Goal: Communication & Community: Answer question/provide support

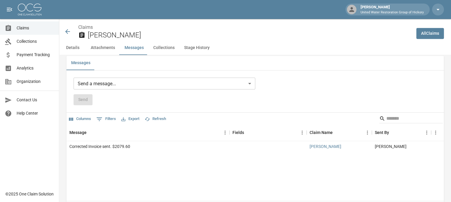
scroll to position [534, 0]
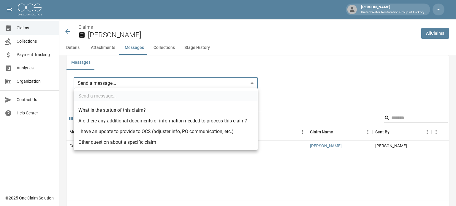
click at [82, 96] on ul "Send a message... What is the status of this claim? Are there any additional do…" at bounding box center [166, 119] width 184 height 62
click at [79, 80] on div at bounding box center [228, 103] width 456 height 206
click at [278, 83] on div at bounding box center [228, 103] width 456 height 206
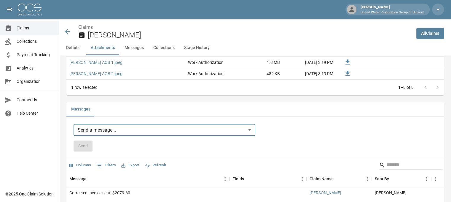
scroll to position [487, 0]
click at [149, 132] on body "Wendy Upton United Water Restoration Group of Hickory Claims Collections Paymen…" at bounding box center [225, 6] width 451 height 987
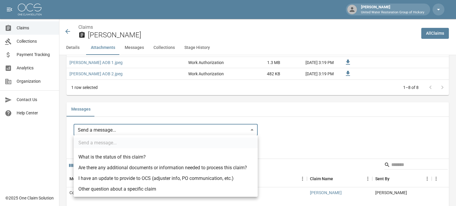
click at [281, 127] on div at bounding box center [228, 103] width 456 height 206
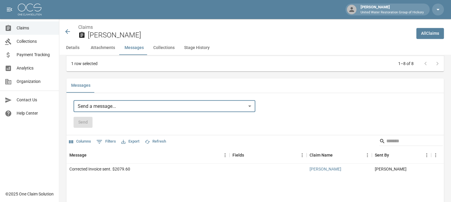
scroll to position [510, 3]
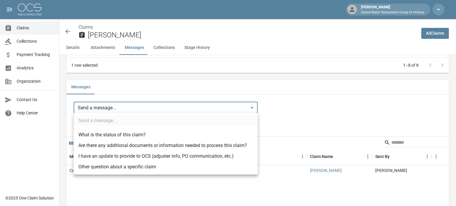
click at [93, 118] on ul "Send a message... What is the status of this claim? Are there any additional do…" at bounding box center [166, 144] width 184 height 62
click at [291, 91] on div at bounding box center [228, 103] width 456 height 206
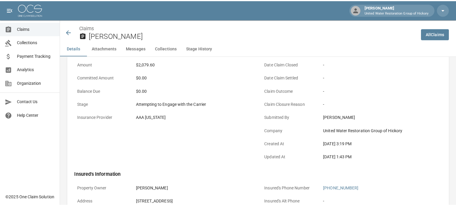
scroll to position [0, 0]
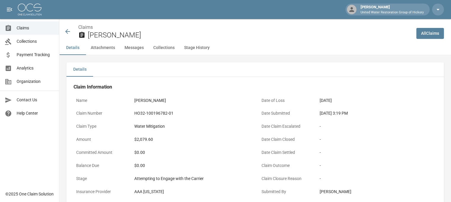
click at [67, 32] on icon at bounding box center [67, 31] width 5 height 5
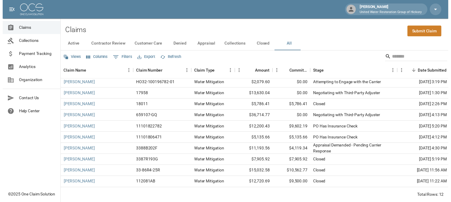
scroll to position [29, 0]
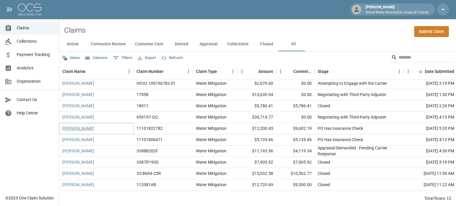
click at [77, 126] on link "[PERSON_NAME]" at bounding box center [78, 129] width 32 height 6
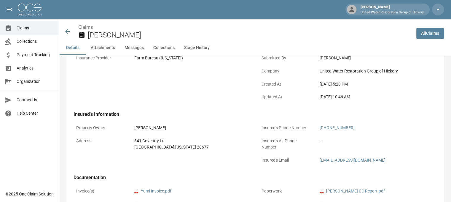
scroll to position [129, 0]
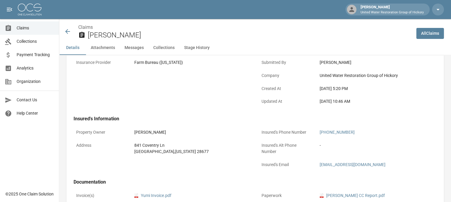
click at [67, 32] on icon at bounding box center [67, 31] width 5 height 5
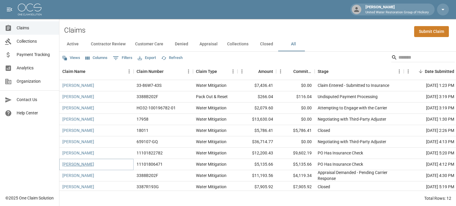
click at [72, 165] on link "[PERSON_NAME]" at bounding box center [78, 164] width 32 height 6
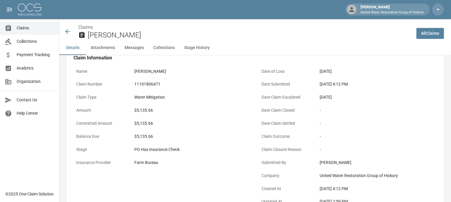
scroll to position [0, 4]
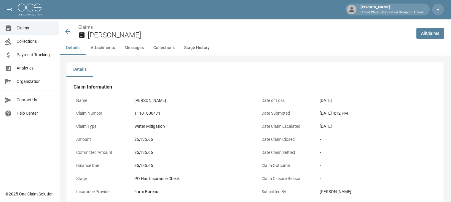
click at [64, 29] on icon at bounding box center [67, 31] width 7 height 7
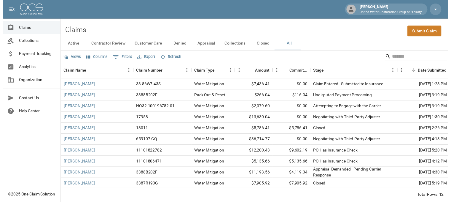
scroll to position [29, 0]
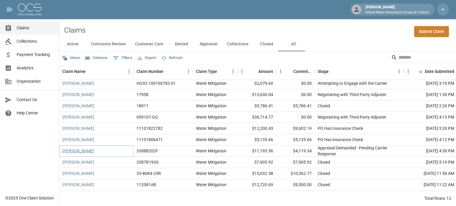
click at [74, 148] on link "[PERSON_NAME]" at bounding box center [78, 151] width 32 height 6
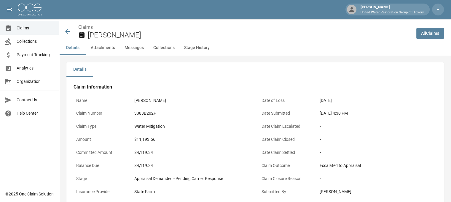
click at [68, 32] on icon at bounding box center [67, 31] width 7 height 7
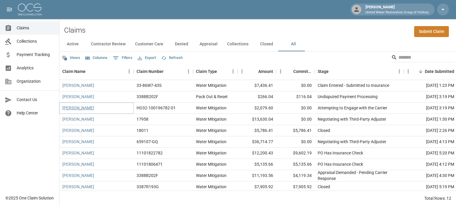
click at [85, 108] on link "[PERSON_NAME]" at bounding box center [78, 108] width 32 height 6
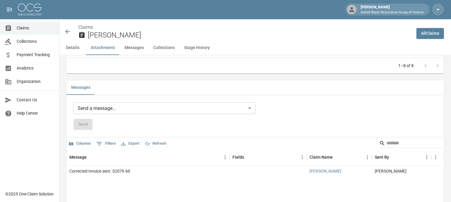
scroll to position [508, 1]
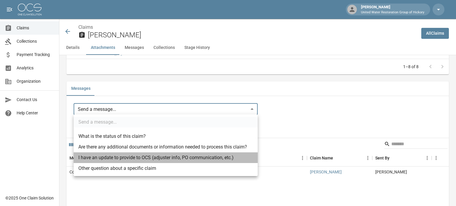
click at [142, 159] on li "I have an update to provide to OCS (adjuster info, PO communication, etc.)" at bounding box center [166, 158] width 184 height 11
type input "**********"
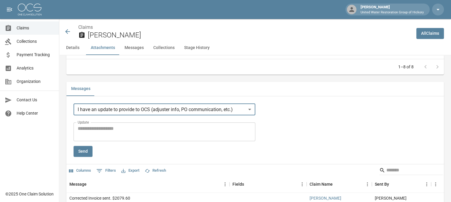
click at [83, 127] on textarea "Update" at bounding box center [165, 132] width 174 height 14
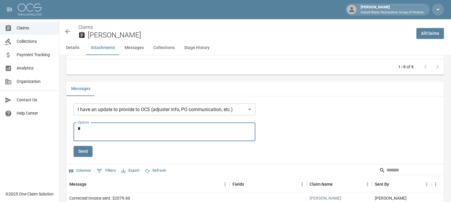
click at [80, 129] on textarea "*" at bounding box center [165, 132] width 174 height 14
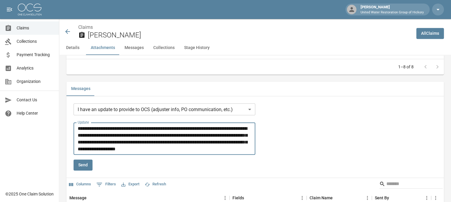
type textarea "**********"
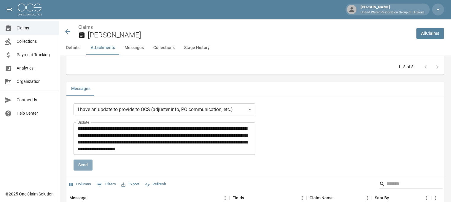
click at [80, 164] on button "Send" at bounding box center [83, 164] width 19 height 11
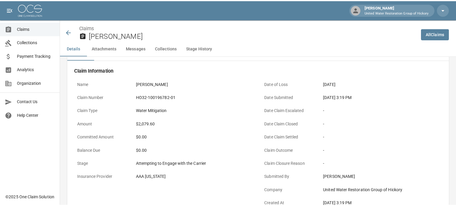
scroll to position [0, 0]
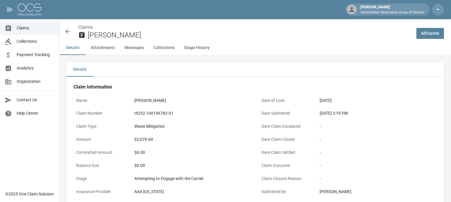
click at [67, 30] on icon at bounding box center [67, 31] width 5 height 5
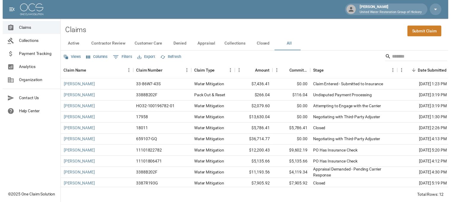
scroll to position [29, 0]
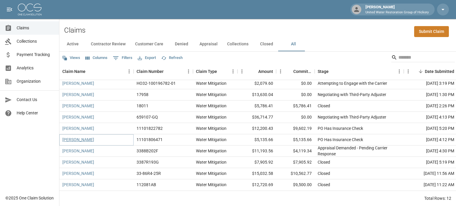
click at [78, 137] on link "[PERSON_NAME]" at bounding box center [78, 140] width 32 height 6
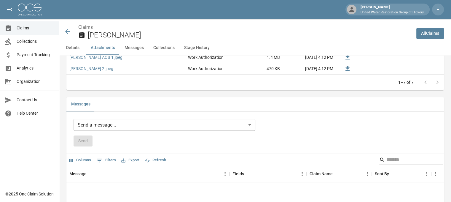
scroll to position [477, 0]
click at [234, 124] on body "Wendy Upton United Water Restoration Group of Hickory Claims Collections Paymen…" at bounding box center [225, 19] width 451 height 992
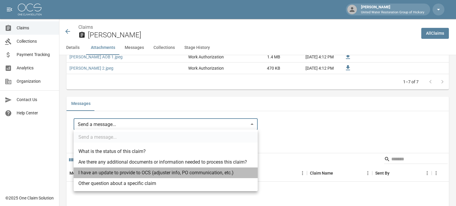
click at [158, 172] on li "I have an update to provide to OCS (adjuster info, PO communication, etc.)" at bounding box center [166, 173] width 184 height 11
type input "**********"
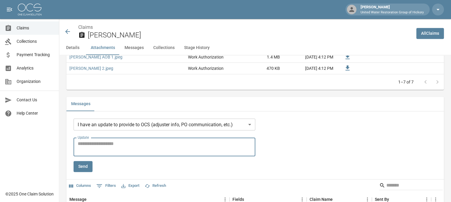
click at [82, 142] on textarea "Update" at bounding box center [165, 147] width 174 height 14
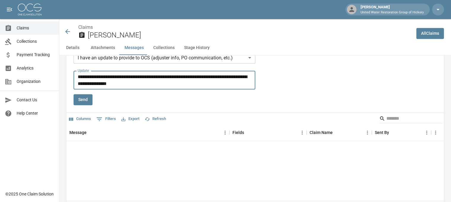
scroll to position [548, 0]
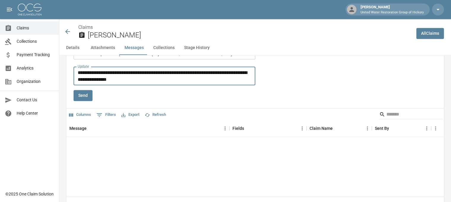
type textarea "**********"
click at [83, 93] on button "Send" at bounding box center [83, 95] width 19 height 11
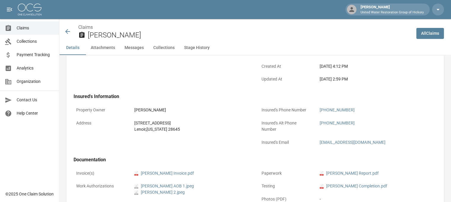
scroll to position [104, 0]
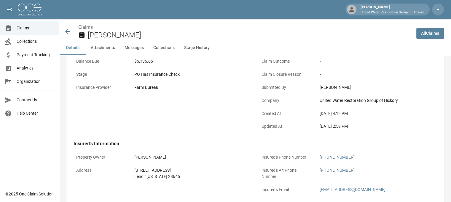
click at [66, 32] on icon at bounding box center [67, 31] width 5 height 5
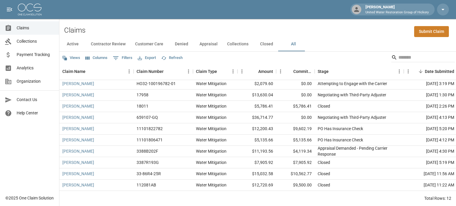
scroll to position [29, 0]
click at [25, 54] on span "Payment Tracking" at bounding box center [36, 55] width 38 height 6
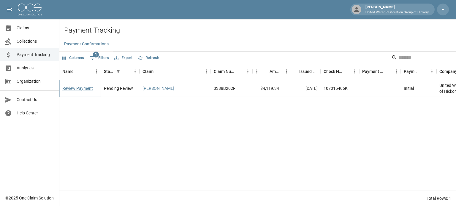
click at [78, 88] on link "Review Payment" at bounding box center [77, 88] width 31 height 6
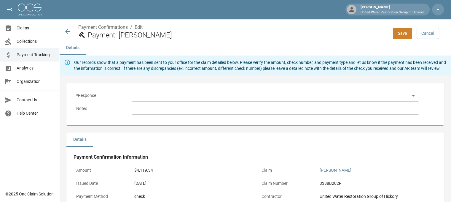
click at [136, 96] on body "Wendy Upton United Water Restoration Group of Hickory Claims Collections Paymen…" at bounding box center [225, 174] width 451 height 348
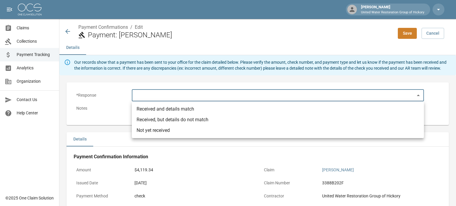
click at [148, 109] on li "Received and details match" at bounding box center [278, 109] width 292 height 11
type input "**********"
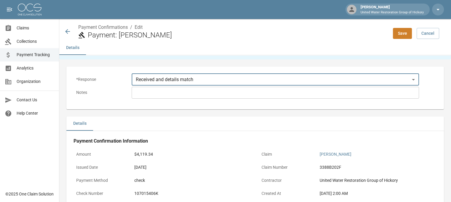
scroll to position [16, 0]
click at [134, 92] on div "* ​" at bounding box center [276, 93] width 288 height 12
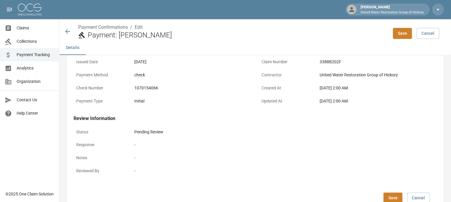
scroll to position [146, 0]
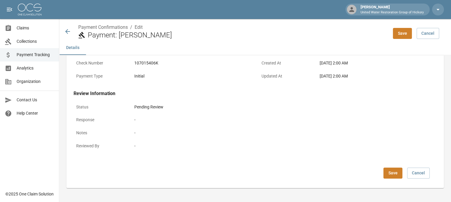
type textarea "**********"
click at [399, 171] on button "Save" at bounding box center [393, 172] width 19 height 11
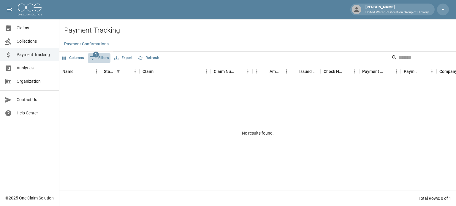
click at [98, 55] on span "1" at bounding box center [96, 55] width 6 height 6
select select "******"
select select "**********"
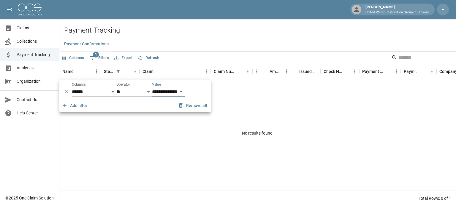
click at [185, 92] on select "**********" at bounding box center [168, 91] width 33 height 9
click at [183, 44] on div "Payment Confirmations" at bounding box center [257, 44] width 396 height 14
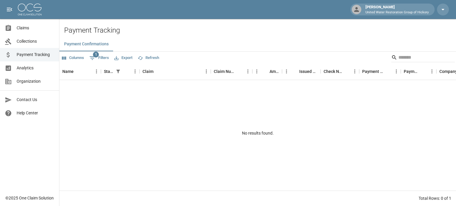
click at [95, 60] on icon "Show filters" at bounding box center [92, 58] width 7 height 7
select select "******"
select select "**********"
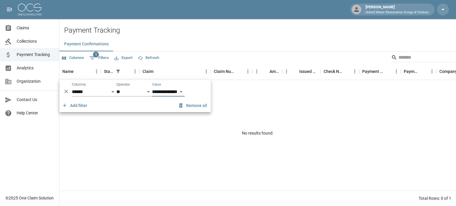
click at [64, 57] on icon "Select columns" at bounding box center [63, 57] width 5 height 5
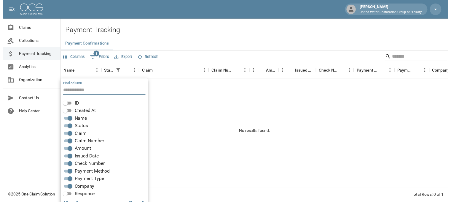
scroll to position [12, 0]
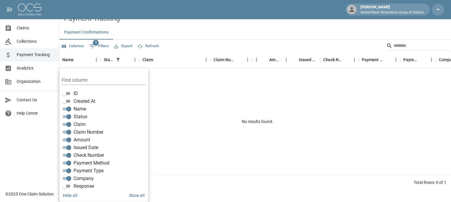
click at [148, 19] on div "Wendy Upton United Water Restoration Group of Hickory" at bounding box center [225, 9] width 451 height 19
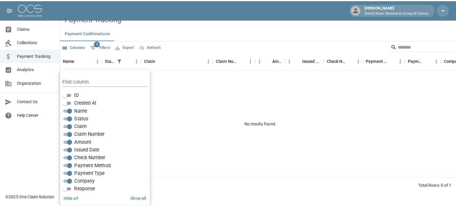
scroll to position [0, 0]
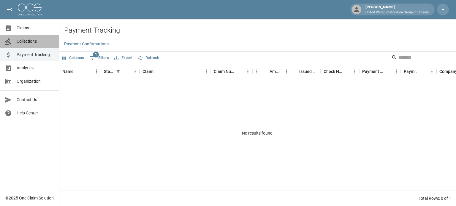
click at [21, 45] on link "Collections" at bounding box center [29, 41] width 59 height 13
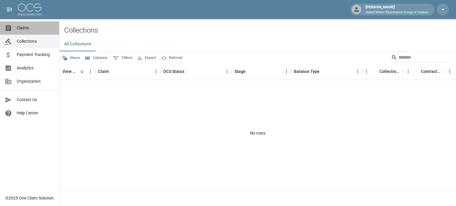
click at [18, 26] on span "Claims" at bounding box center [36, 28] width 38 height 6
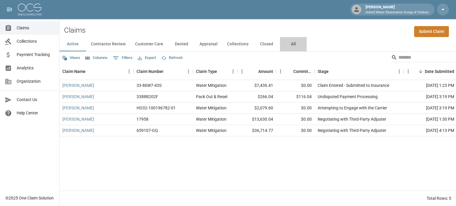
click at [293, 43] on button "All" at bounding box center [293, 44] width 27 height 14
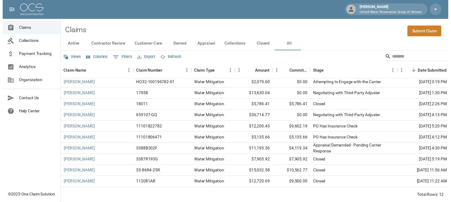
scroll to position [29, 0]
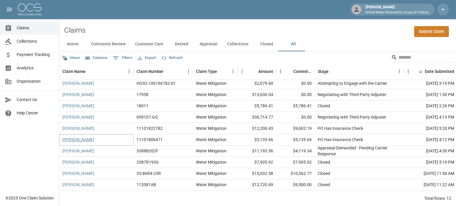
click at [77, 137] on link "[PERSON_NAME]" at bounding box center [78, 140] width 32 height 6
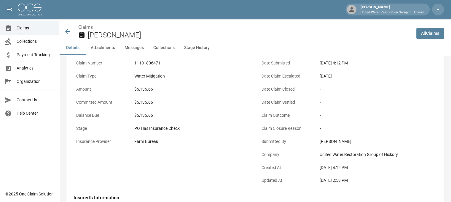
scroll to position [40, 4]
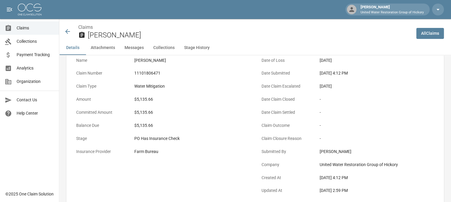
click at [64, 30] on icon at bounding box center [67, 31] width 7 height 7
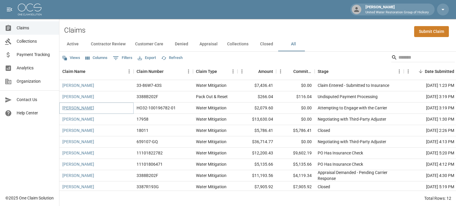
click at [69, 107] on link "[PERSON_NAME]" at bounding box center [78, 108] width 32 height 6
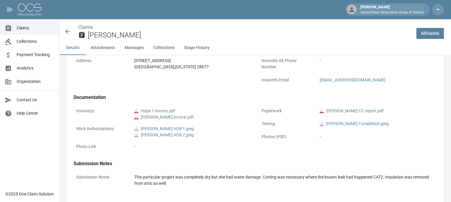
scroll to position [210, 4]
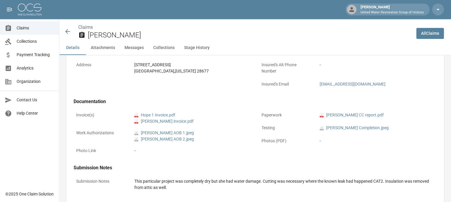
click at [64, 33] on icon at bounding box center [67, 31] width 7 height 7
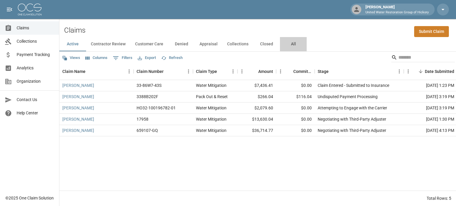
click at [291, 42] on button "All" at bounding box center [293, 44] width 27 height 14
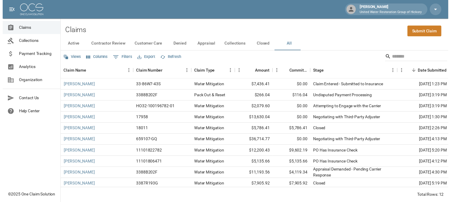
scroll to position [29, 0]
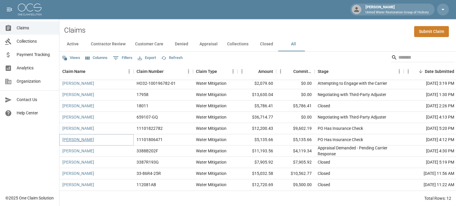
click at [75, 137] on link "[PERSON_NAME]" at bounding box center [78, 140] width 32 height 6
